Goal: Task Accomplishment & Management: Complete application form

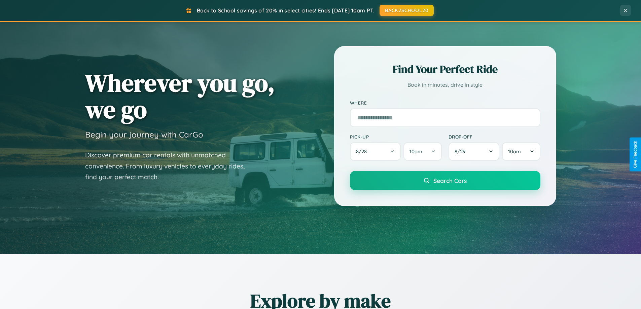
scroll to position [290, 0]
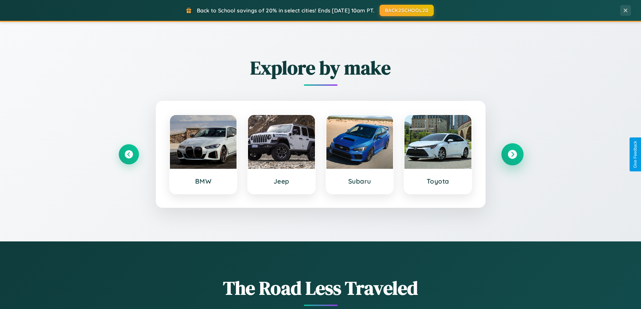
click at [512, 155] on icon at bounding box center [512, 154] width 9 height 9
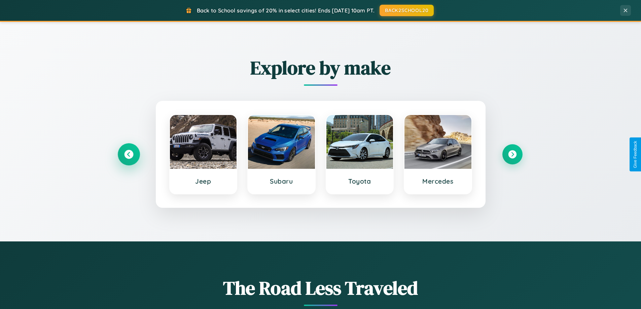
click at [129, 155] on icon at bounding box center [128, 154] width 9 height 9
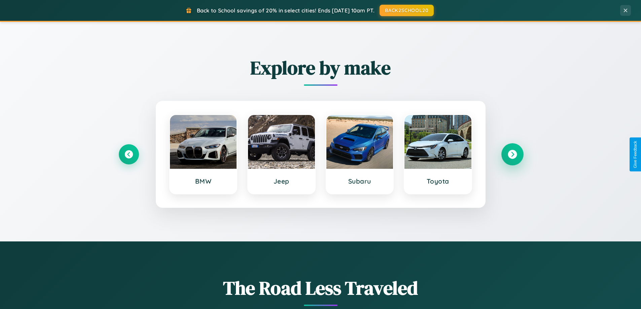
click at [512, 155] on icon at bounding box center [512, 154] width 9 height 9
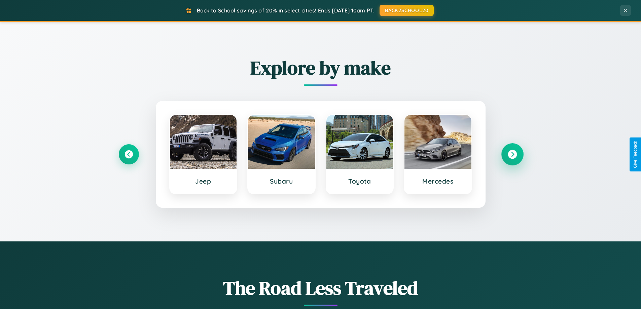
click at [512, 155] on icon at bounding box center [512, 154] width 9 height 9
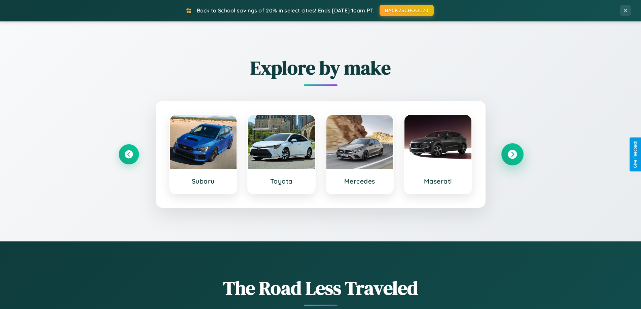
click at [512, 155] on icon at bounding box center [512, 154] width 9 height 9
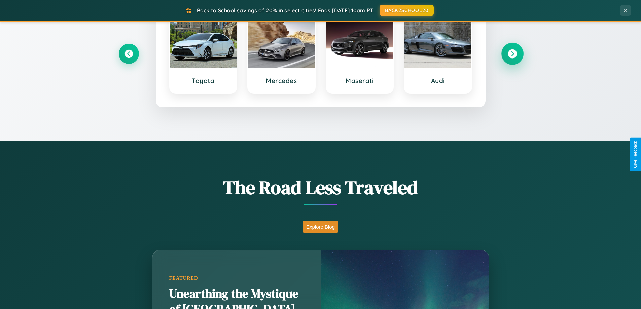
scroll to position [593, 0]
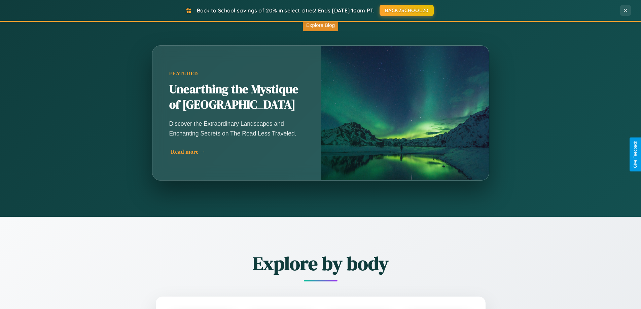
click at [238, 152] on div "Read more →" at bounding box center [238, 151] width 135 height 7
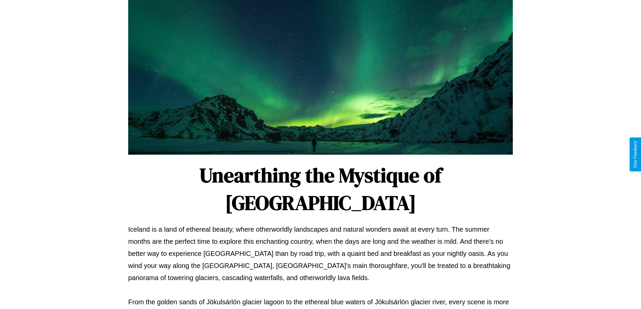
scroll to position [218, 0]
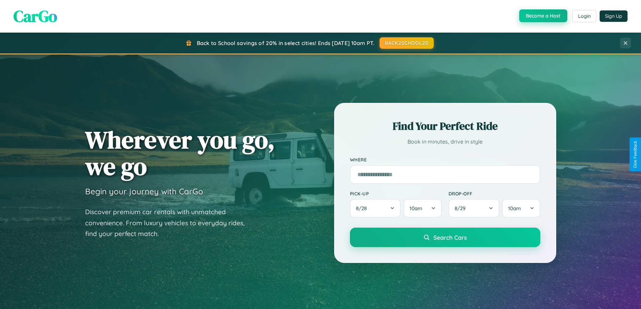
click at [543, 16] on button "Become a Host" at bounding box center [544, 15] width 48 height 13
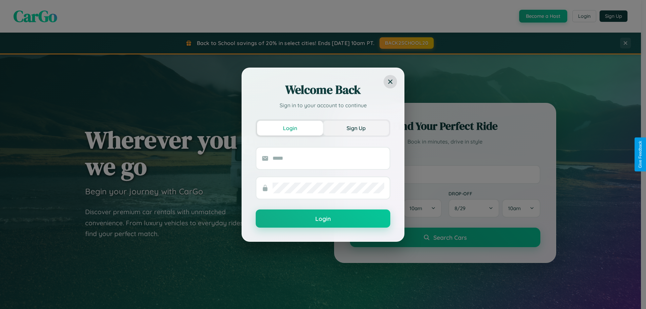
click at [356, 128] on button "Sign Up" at bounding box center [356, 128] width 66 height 15
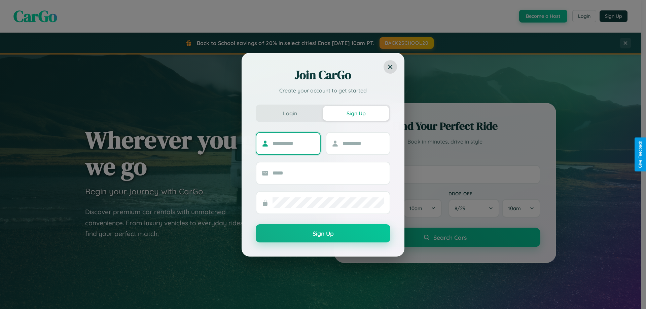
click at [294, 143] on input "text" at bounding box center [294, 143] width 42 height 11
type input "******"
click at [363, 143] on input "text" at bounding box center [364, 143] width 42 height 11
type input "****"
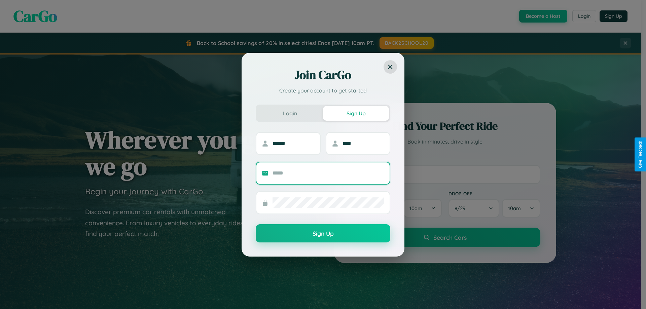
click at [329, 173] on input "text" at bounding box center [329, 173] width 112 height 11
type input "**********"
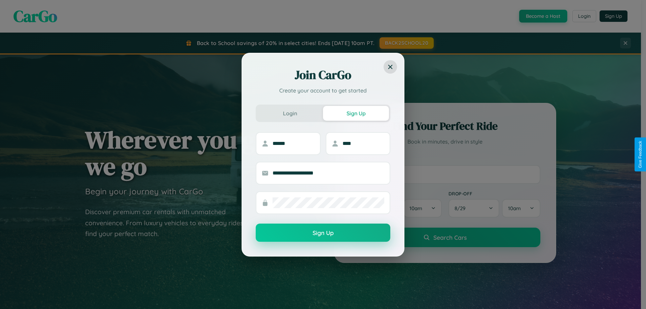
click at [323, 233] on button "Sign Up" at bounding box center [323, 233] width 135 height 18
